Goal: Task Accomplishment & Management: Use online tool/utility

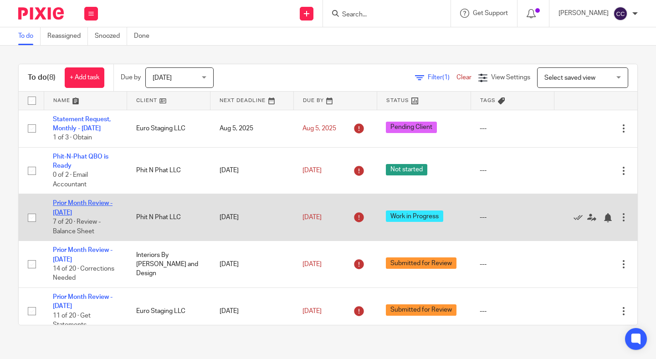
click at [83, 207] on link "Prior Month Review - [DATE]" at bounding box center [83, 207] width 60 height 15
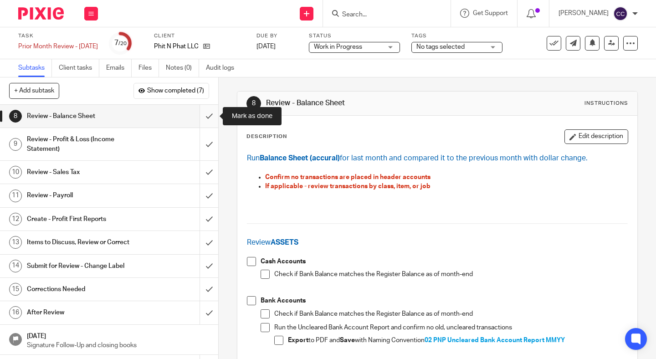
click at [202, 121] on input "submit" at bounding box center [109, 116] width 218 height 23
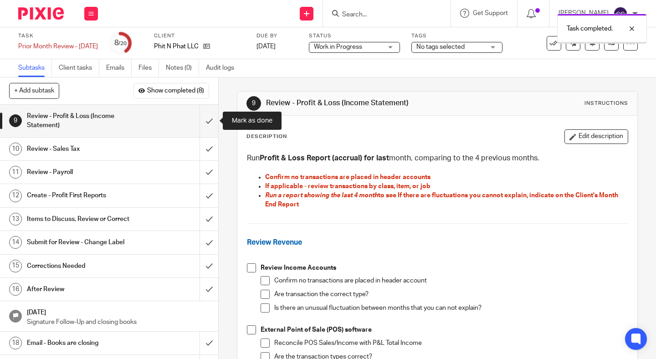
click at [202, 121] on input "submit" at bounding box center [109, 121] width 218 height 32
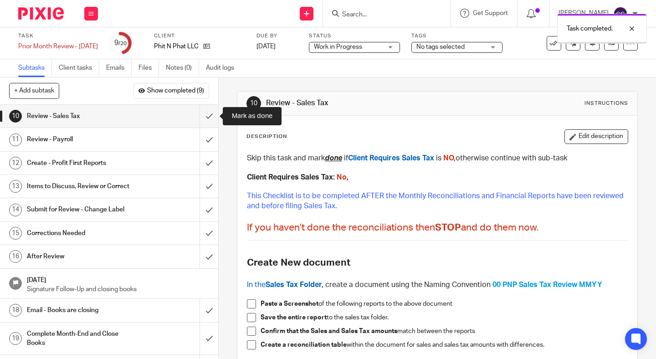
click at [202, 121] on input "submit" at bounding box center [109, 116] width 218 height 23
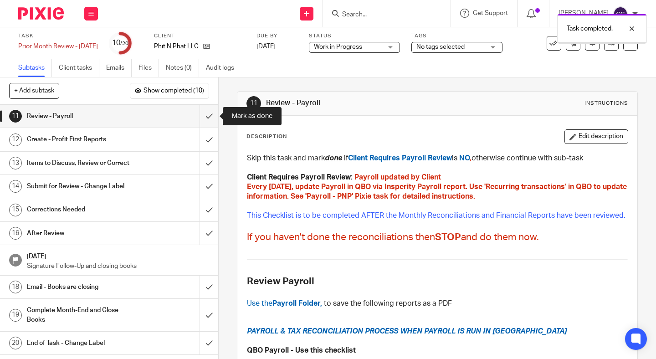
click at [202, 121] on input "submit" at bounding box center [109, 116] width 218 height 23
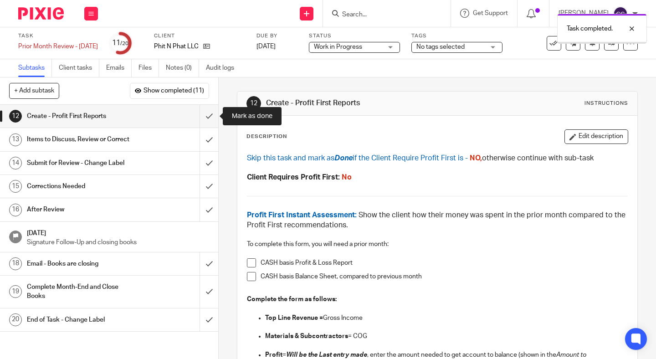
click at [202, 121] on input "submit" at bounding box center [109, 116] width 218 height 23
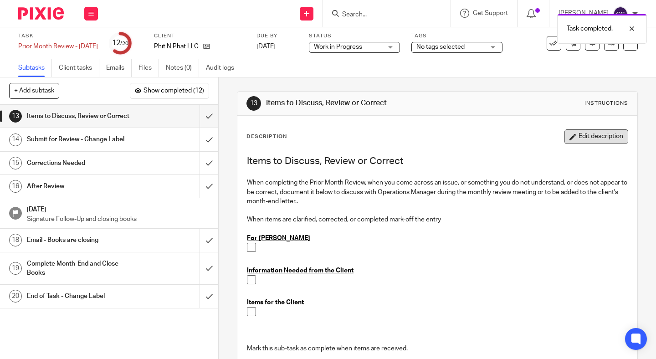
click at [591, 139] on button "Edit description" at bounding box center [596, 136] width 64 height 15
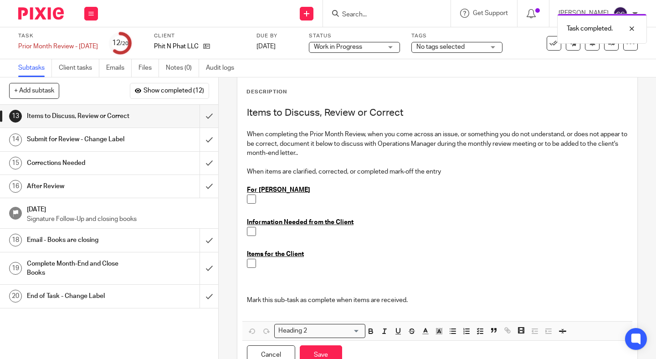
scroll to position [43, 0]
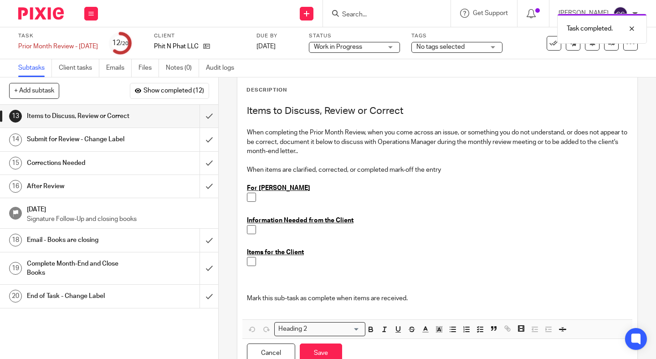
click at [275, 236] on div at bounding box center [443, 232] width 367 height 14
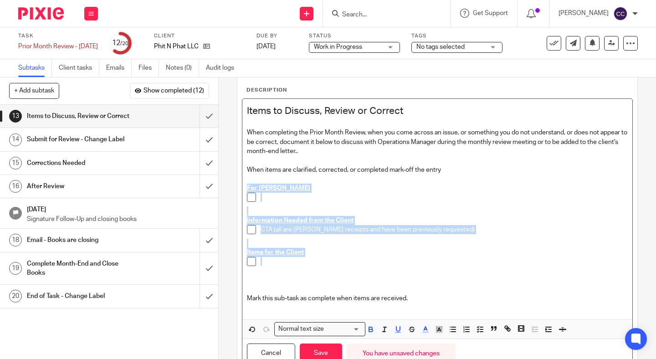
drag, startPoint x: 280, startPoint y: 264, endPoint x: 243, endPoint y: 186, distance: 86.1
click at [243, 186] on div "Items to Discuss, Review or Correct When completing the Prior Month Review, whe…" at bounding box center [437, 209] width 390 height 220
copy div "For Linda Information Needed from the Client CTA (all are Libby's receipts and …"
click at [135, 139] on h1 "Submit for Review - Change Label" at bounding box center [81, 139] width 109 height 14
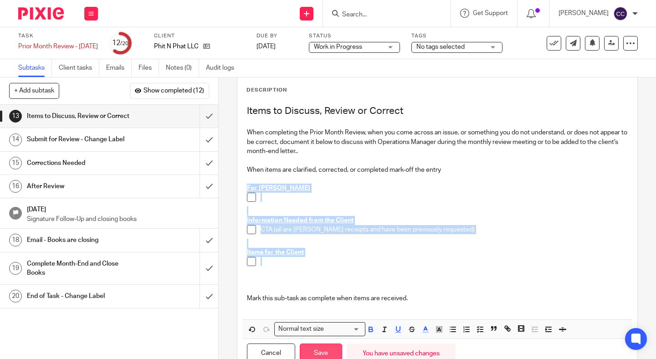
click at [320, 356] on button "Save" at bounding box center [321, 353] width 42 height 20
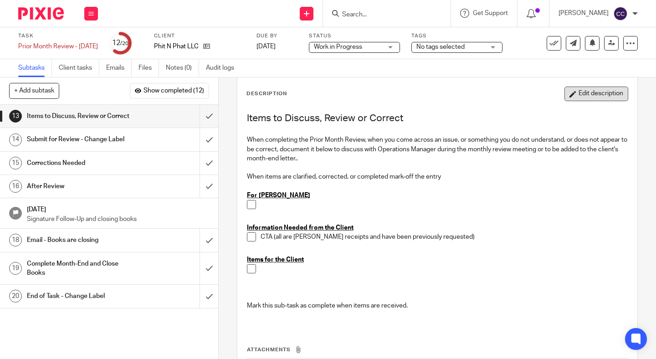
click at [580, 97] on button "Edit description" at bounding box center [596, 93] width 64 height 15
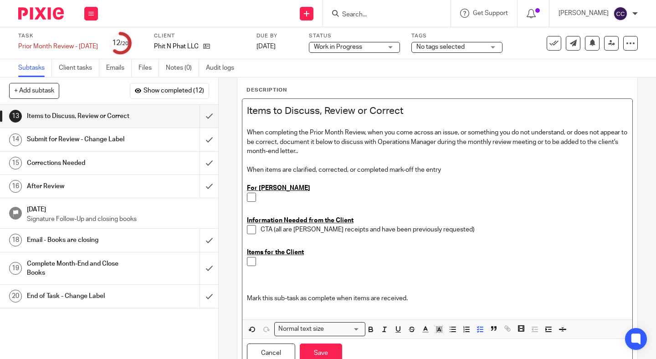
click at [292, 201] on p at bounding box center [443, 197] width 367 height 9
click at [311, 349] on button "Save" at bounding box center [321, 353] width 42 height 20
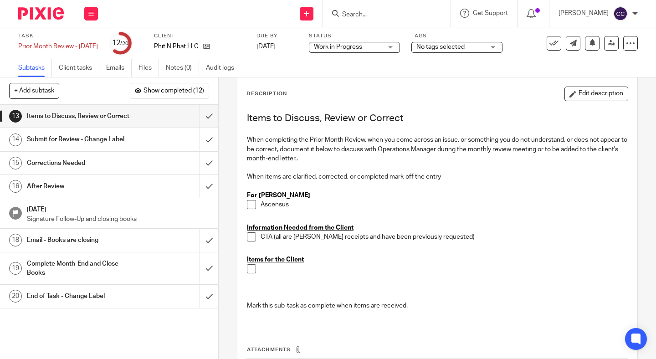
click at [100, 143] on h1 "Submit for Review - Change Label" at bounding box center [81, 139] width 109 height 14
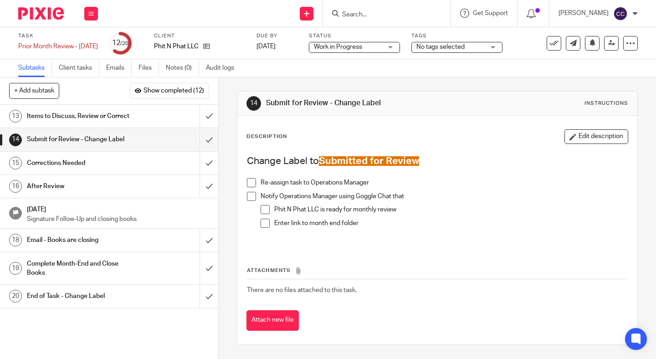
click at [256, 183] on li "Re-assign task to Operations Manager" at bounding box center [437, 185] width 381 height 14
click at [248, 183] on span at bounding box center [251, 182] width 9 height 9
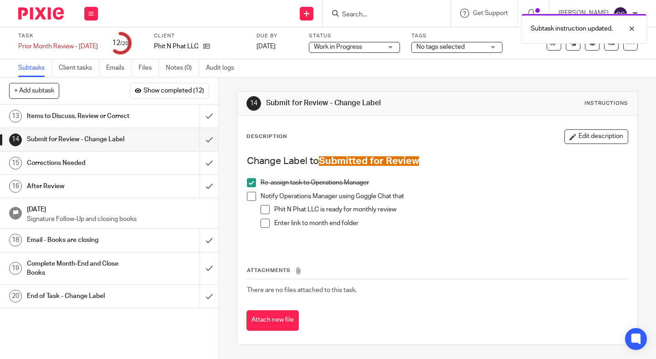
click at [252, 198] on span at bounding box center [251, 196] width 9 height 9
click at [264, 209] on span at bounding box center [264, 209] width 9 height 9
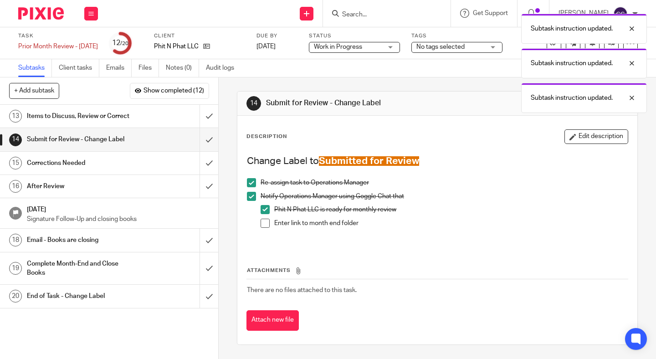
click at [264, 222] on span at bounding box center [264, 223] width 9 height 9
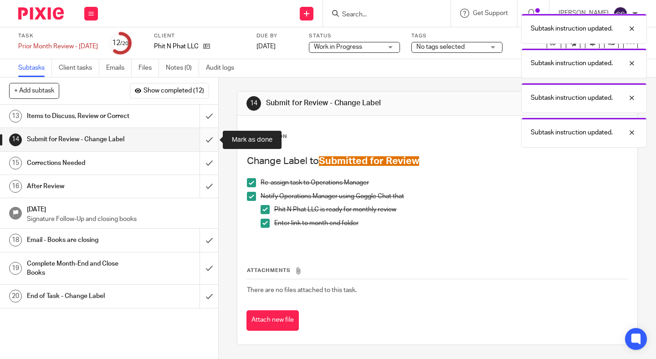
click at [206, 141] on input "submit" at bounding box center [109, 139] width 218 height 23
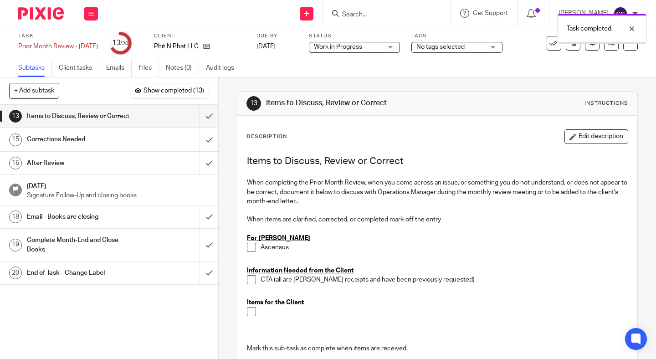
click at [361, 47] on span "Work in Progress" at bounding box center [338, 47] width 48 height 6
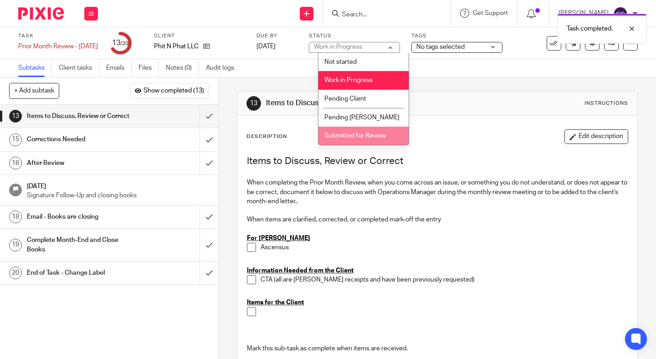
click at [354, 135] on span "Submitted for Review" at bounding box center [354, 135] width 61 height 6
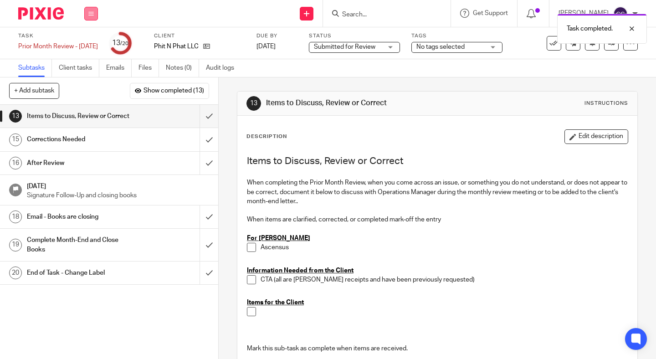
click at [91, 16] on button at bounding box center [91, 14] width 14 height 14
click at [90, 41] on link "Work" at bounding box center [87, 42] width 16 height 6
